Goal: Complete application form

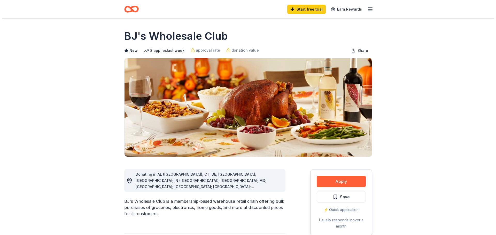
scroll to position [78, 0]
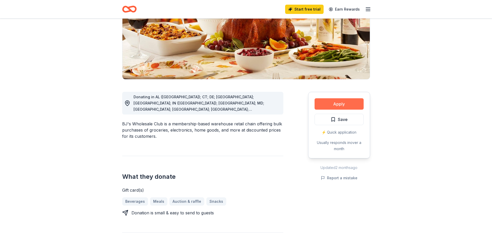
click at [338, 110] on button "Apply" at bounding box center [339, 103] width 49 height 11
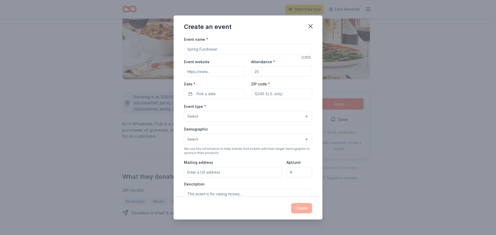
click at [277, 55] on input "Event name *" at bounding box center [248, 49] width 128 height 10
drag, startPoint x: 286, startPoint y: 59, endPoint x: 283, endPoint y: 60, distance: 2.9
click at [283, 55] on input "Event name *" at bounding box center [248, 49] width 128 height 10
click at [222, 77] on input "Event website" at bounding box center [214, 71] width 61 height 10
click at [218, 77] on input "[DOMAIN_NAME][URL]" at bounding box center [214, 71] width 61 height 10
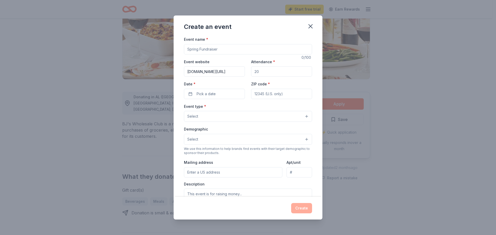
type input "[DOMAIN_NAME][URL]"
drag, startPoint x: 280, startPoint y: 84, endPoint x: 196, endPoint y: 82, distance: 84.3
click at [196, 82] on div "Event website [DOMAIN_NAME][URL] Attendance * Date * Pick a date ZIP code *" at bounding box center [248, 79] width 128 height 41
type input "30000"
click at [264, 55] on input "Event name *" at bounding box center [248, 49] width 128 height 10
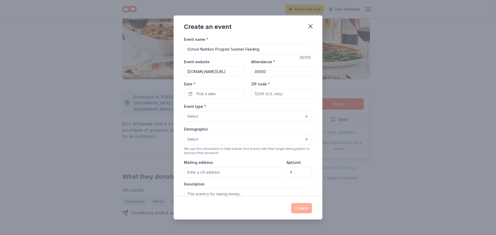
type input "School Nutrition Program Summer Feeding"
click at [237, 77] on input "[DOMAIN_NAME][URL]" at bounding box center [214, 71] width 61 height 10
drag, startPoint x: 239, startPoint y: 87, endPoint x: 204, endPoint y: 88, distance: 34.7
click at [204, 77] on input "[DOMAIN_NAME][URL]" at bounding box center [214, 71] width 61 height 10
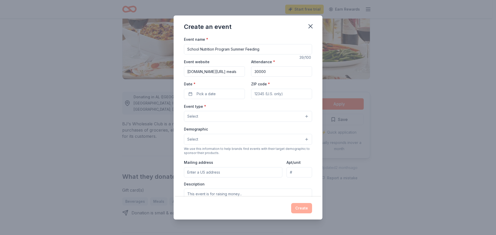
click at [226, 77] on input "[DOMAIN_NAME][URL] meals" at bounding box center [214, 71] width 61 height 10
type input "[DOMAIN_NAME][URL]"
click at [231, 99] on button "Pick a date" at bounding box center [214, 94] width 61 height 10
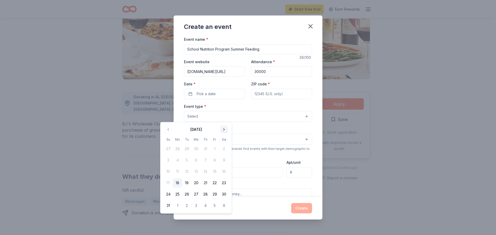
click at [228, 133] on button "Go to next month" at bounding box center [223, 129] width 7 height 7
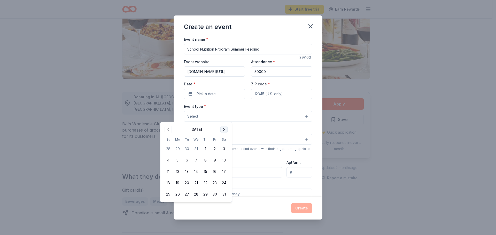
click at [228, 133] on button "Go to next month" at bounding box center [223, 129] width 7 height 7
click at [201, 188] on button "20" at bounding box center [195, 183] width 9 height 9
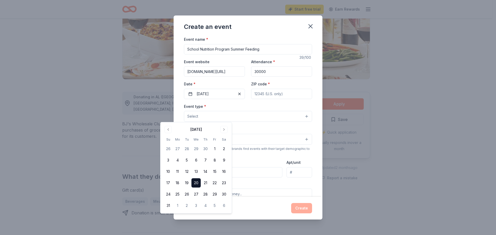
click at [282, 122] on div "Event type * Select" at bounding box center [248, 112] width 128 height 19
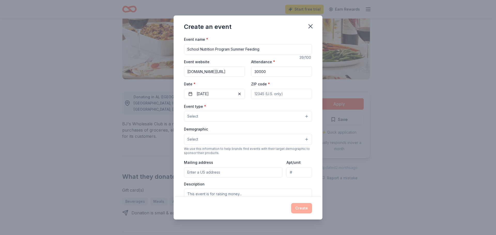
click at [244, 122] on button "Select" at bounding box center [248, 116] width 128 height 11
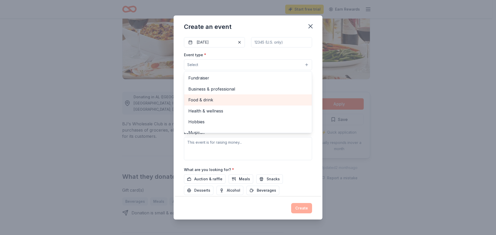
click at [194, 103] on span "Food & drink" at bounding box center [247, 100] width 119 height 7
click at [206, 104] on span "Health & wellness" at bounding box center [247, 100] width 119 height 7
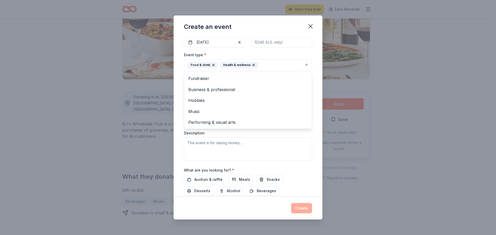
click at [251, 161] on div "Event type * Food & drink Health & wellness Fundraiser Business & professional …" at bounding box center [248, 106] width 128 height 109
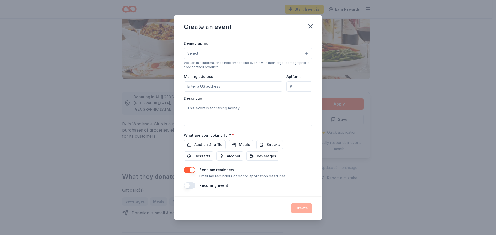
scroll to position [78, 0]
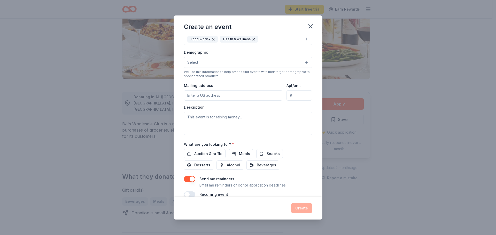
click at [227, 68] on button "Select" at bounding box center [248, 62] width 128 height 11
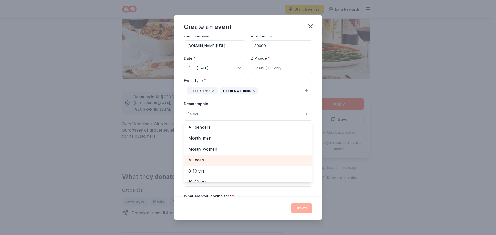
scroll to position [103, 0]
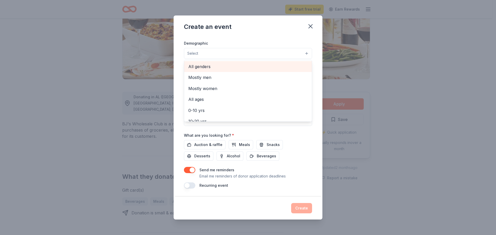
click at [212, 70] on span "All genders" at bounding box center [247, 66] width 119 height 7
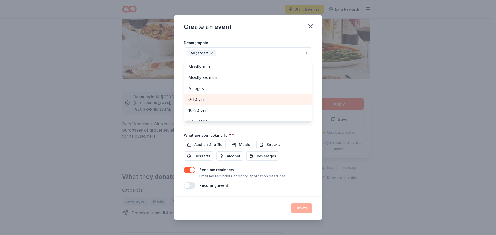
click at [201, 103] on span "0-10 yrs" at bounding box center [247, 99] width 119 height 7
click at [200, 103] on span "10-20 yrs" at bounding box center [247, 99] width 119 height 7
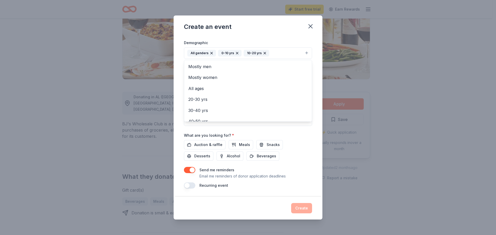
click at [322, 140] on div "Event name * School Nutrition Program Summer Feeding 39 /100 Event website [DOM…" at bounding box center [248, 116] width 149 height 161
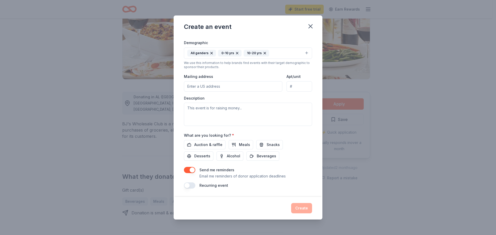
click at [226, 92] on input "Mailing address" at bounding box center [233, 86] width 98 height 10
type input "[STREET_ADDRESS]"
type input "Suite C"
click at [262, 126] on textarea at bounding box center [248, 114] width 128 height 23
paste textarea "Houston - The enrollment in our school system is nearly 32,000 students. The ge…"
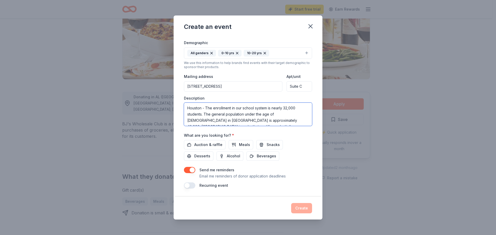
scroll to position [43, 0]
click at [245, 126] on textarea "Houston - The enrollment in our school system is nearly 32,000 students. The ge…" at bounding box center [248, 114] width 128 height 23
click at [255, 126] on textarea "Houston - The enrollment in our school system is nearly 32,000 students. The ge…" at bounding box center [248, 114] width 128 height 23
paste textarea "The National School Lunch Program Seamless Summer Options provides meals to all…"
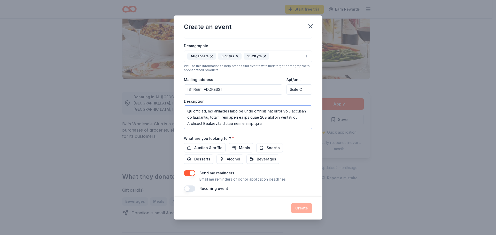
scroll to position [162, 0]
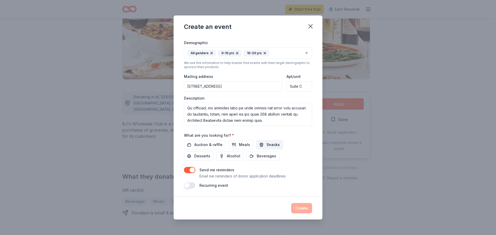
click at [262, 140] on button "Snacks" at bounding box center [269, 144] width 27 height 9
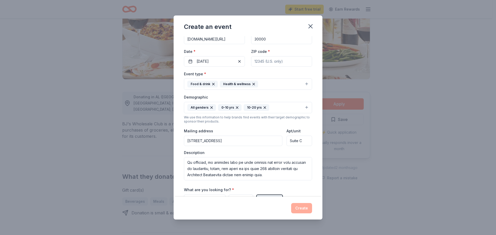
scroll to position [110, 0]
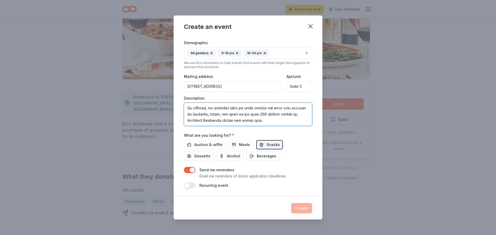
click at [288, 126] on textarea at bounding box center [248, 114] width 128 height 23
click at [283, 153] on div "Event name * School Nutrition Program Summer Feeding 39 /100 Event website [DOM…" at bounding box center [248, 69] width 128 height 240
drag, startPoint x: 272, startPoint y: 149, endPoint x: 171, endPoint y: 142, distance: 101.3
click at [184, 126] on textarea at bounding box center [248, 114] width 128 height 23
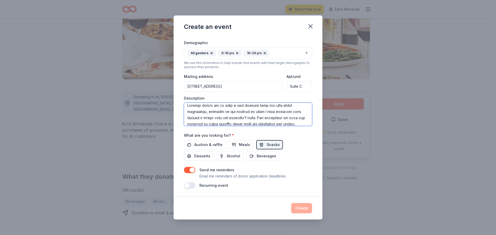
scroll to position [147, 0]
click at [240, 126] on textarea at bounding box center [248, 114] width 128 height 23
type textarea "Houston - The enrollment in our school system is nearly 32,000 students. The ge…"
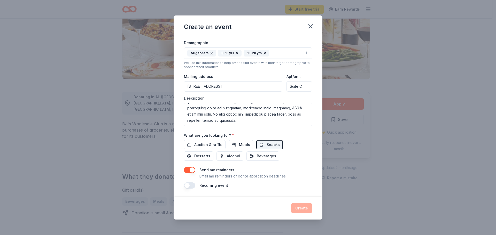
click at [275, 182] on div "Event name * School Nutrition Program Summer Feeding 39 /100 Event website [DOM…" at bounding box center [248, 116] width 149 height 161
click at [312, 203] on div "Create" at bounding box center [248, 208] width 128 height 10
click at [184, 167] on button "button" at bounding box center [189, 170] width 11 height 6
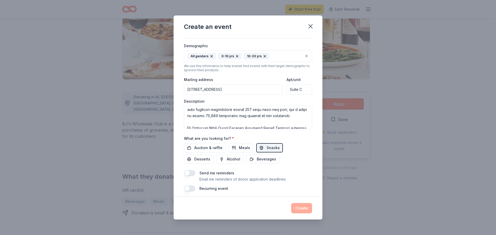
scroll to position [58, 0]
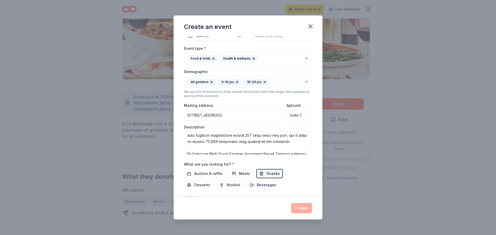
click at [288, 41] on input "ZIP code *" at bounding box center [281, 36] width 61 height 10
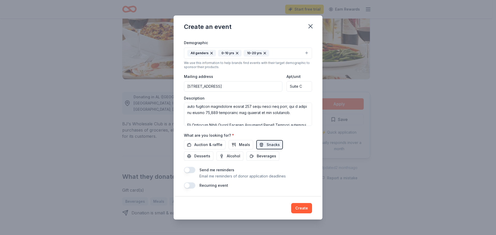
scroll to position [7, 0]
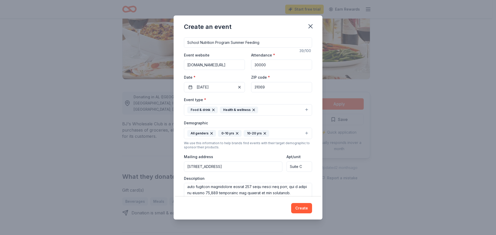
type input "31069"
click at [286, 70] on input "30000" at bounding box center [281, 65] width 61 height 10
drag, startPoint x: 289, startPoint y: 81, endPoint x: 222, endPoint y: 82, distance: 67.2
click at [222, 82] on div "Event website [DOMAIN_NAME][URL] Attendance * 30000 Date * [DATE] ZIP code * 31…" at bounding box center [248, 72] width 128 height 41
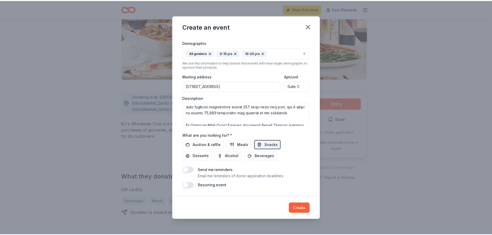
scroll to position [0, 0]
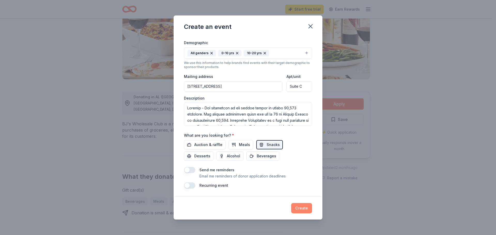
type input "2500"
click at [312, 207] on button "Create" at bounding box center [301, 208] width 21 height 10
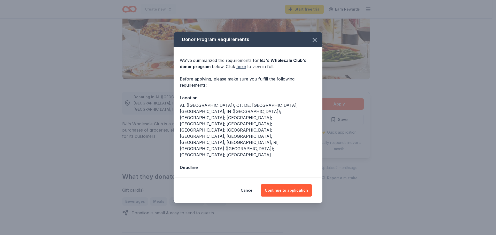
click at [236, 70] on link "here" at bounding box center [241, 67] width 10 height 6
click at [305, 185] on button "Continue to application" at bounding box center [286, 191] width 51 height 12
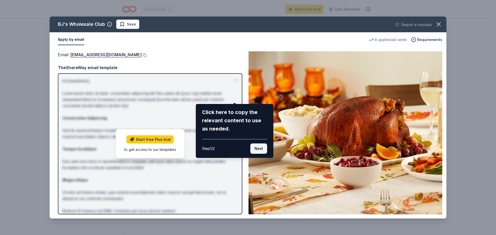
click at [255, 154] on button "Next" at bounding box center [258, 149] width 17 height 10
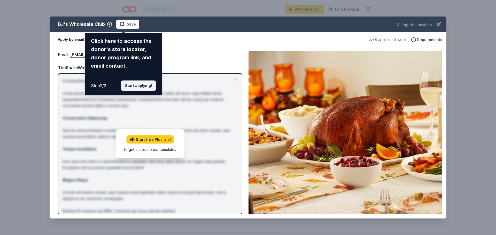
click at [141, 91] on button "Start applying!" at bounding box center [138, 86] width 35 height 10
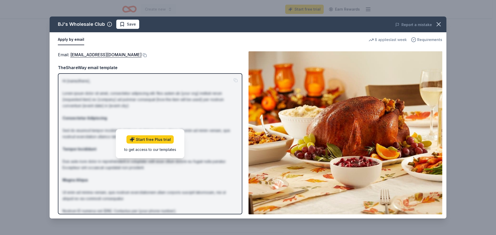
click at [430, 43] on span "Requirements" at bounding box center [429, 40] width 25 height 6
click at [124, 58] on link "[EMAIL_ADDRESS][DOMAIN_NAME]" at bounding box center [105, 54] width 71 height 7
click at [435, 28] on icon "button" at bounding box center [438, 24] width 7 height 7
